Goal: Navigation & Orientation: Go to known website

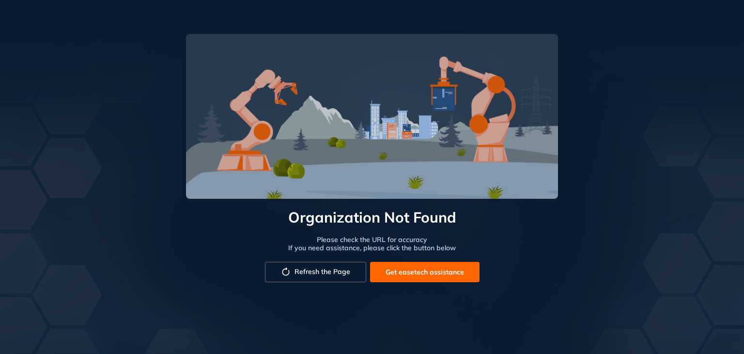
click at [315, 272] on span "Refresh the Page" at bounding box center [323, 271] width 56 height 8
click at [330, 268] on span "Refresh the Page" at bounding box center [323, 271] width 56 height 8
